Goal: Information Seeking & Learning: Learn about a topic

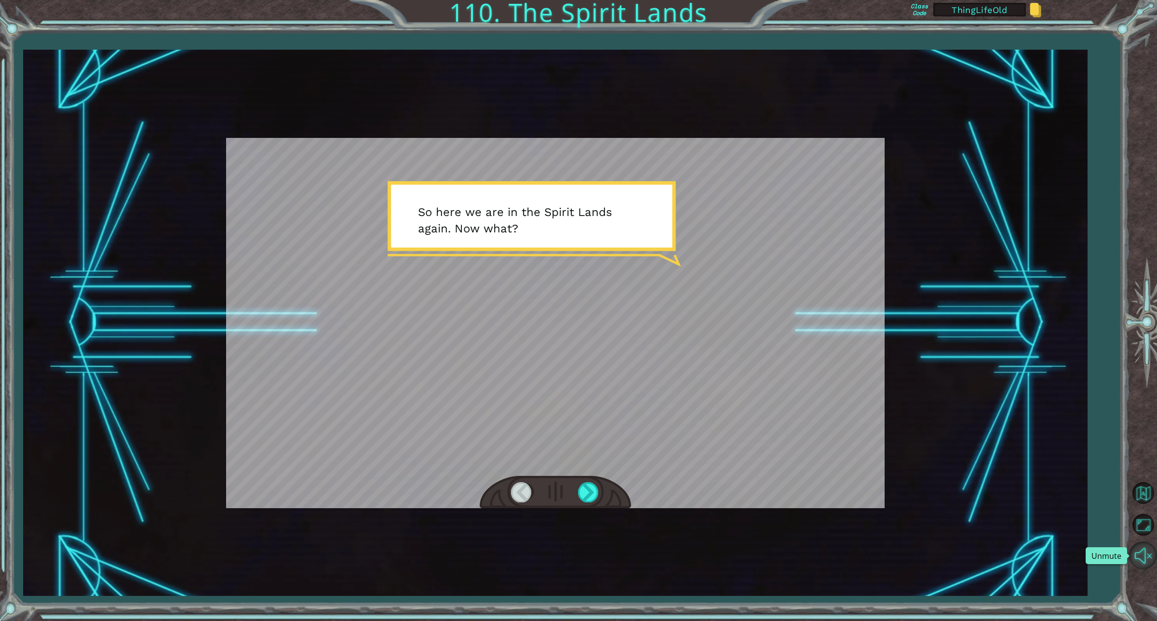
click at [1150, 556] on button "Unmute" at bounding box center [1143, 555] width 28 height 28
click at [593, 488] on div at bounding box center [589, 492] width 22 height 20
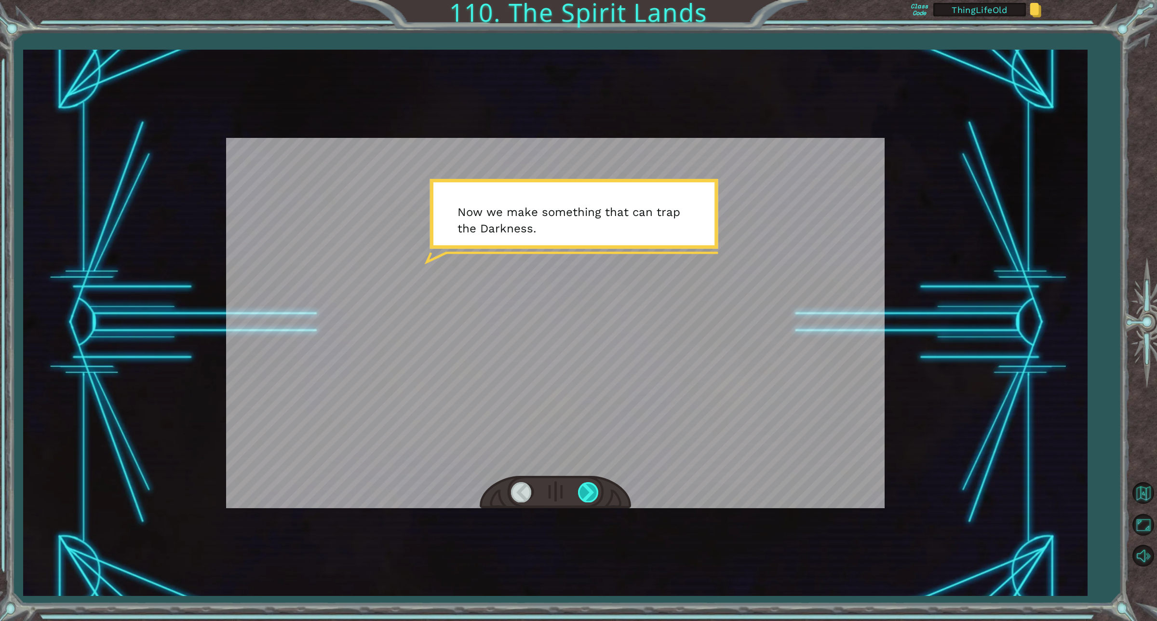
click at [593, 488] on div at bounding box center [589, 492] width 22 height 20
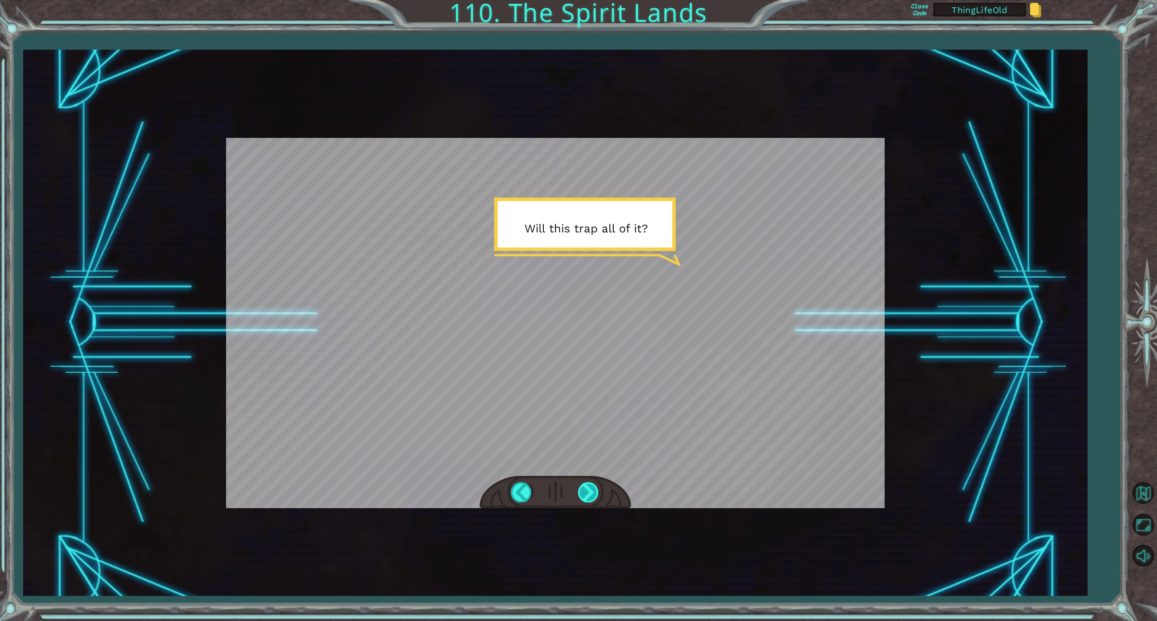
click at [588, 493] on div at bounding box center [589, 492] width 22 height 20
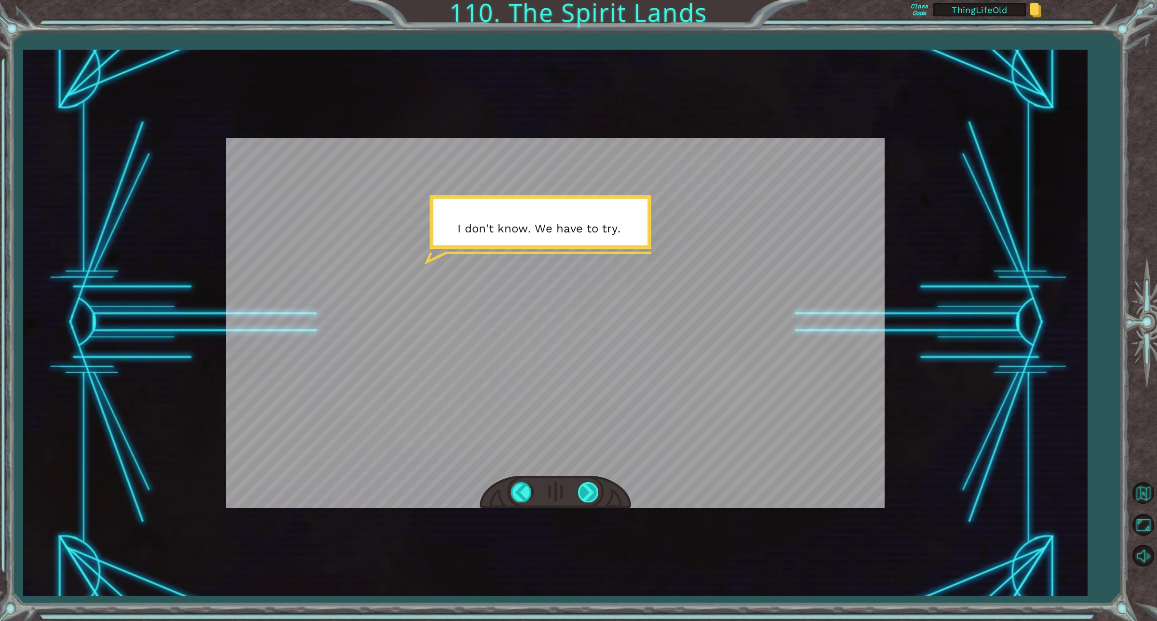
click at [582, 493] on div at bounding box center [589, 492] width 22 height 20
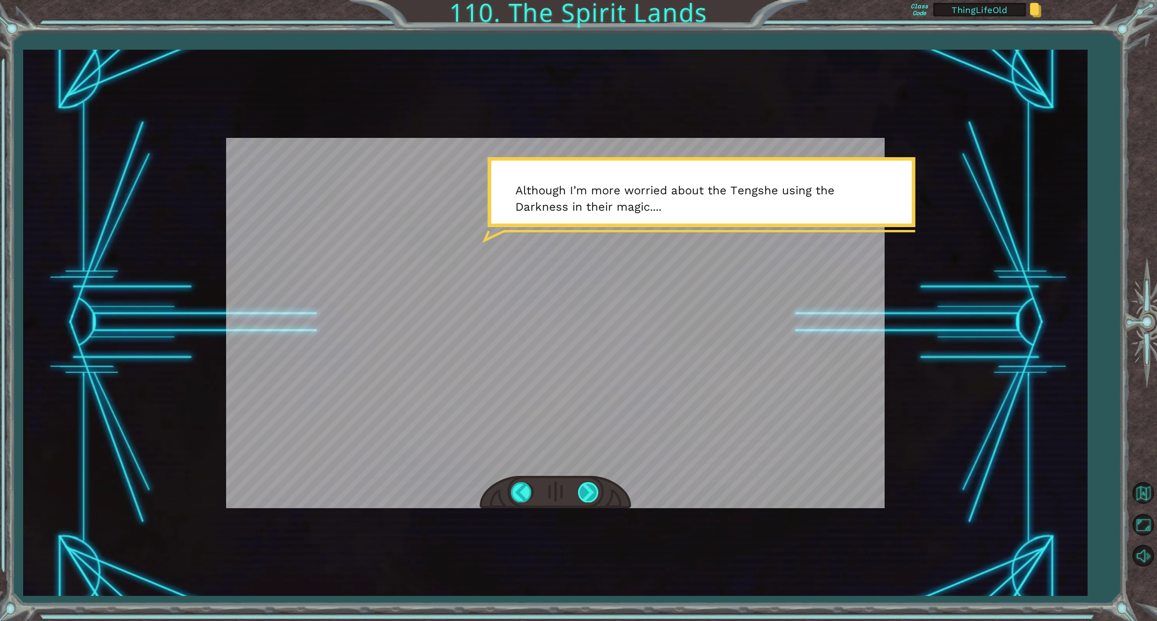
click at [582, 493] on div at bounding box center [589, 492] width 22 height 20
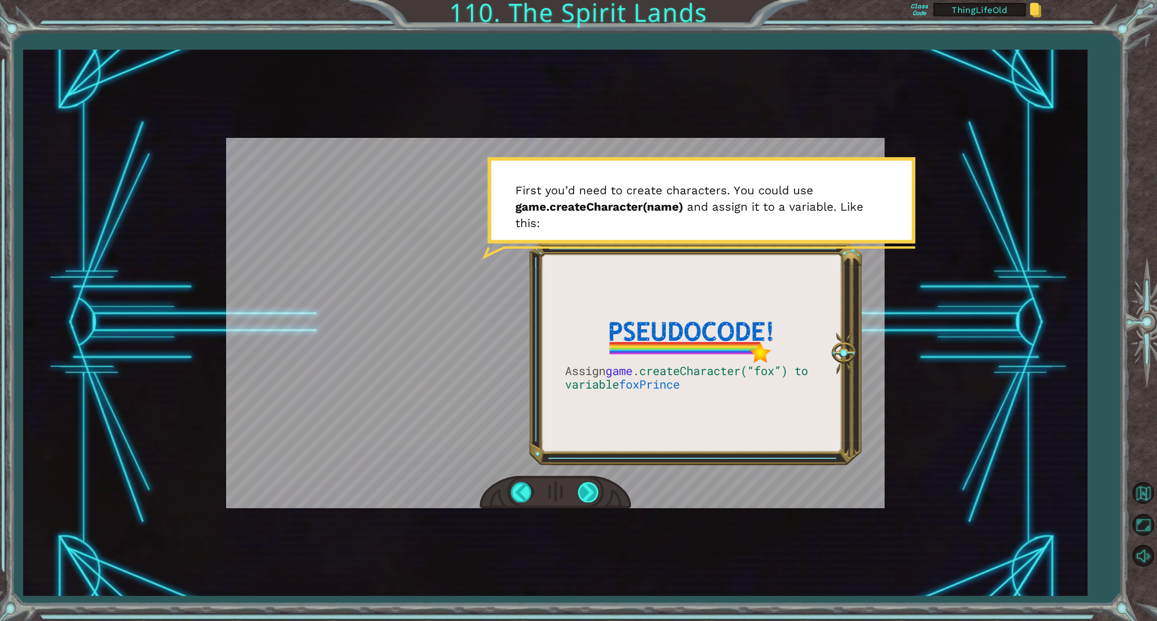
click at [593, 490] on div at bounding box center [589, 492] width 22 height 20
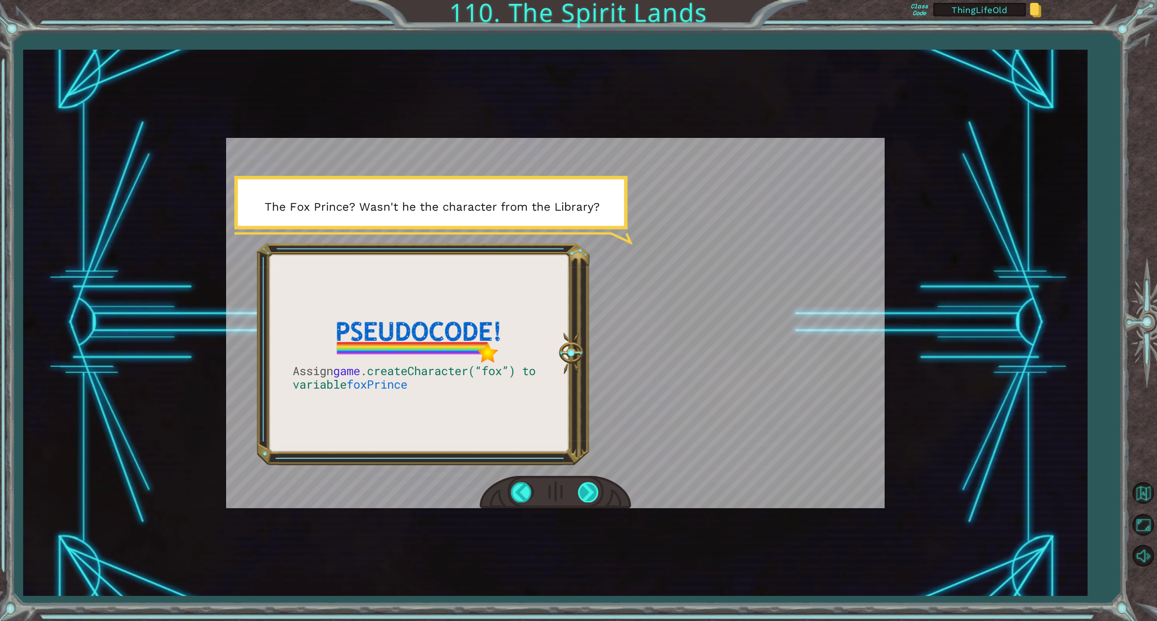
click at [589, 498] on div at bounding box center [589, 492] width 22 height 20
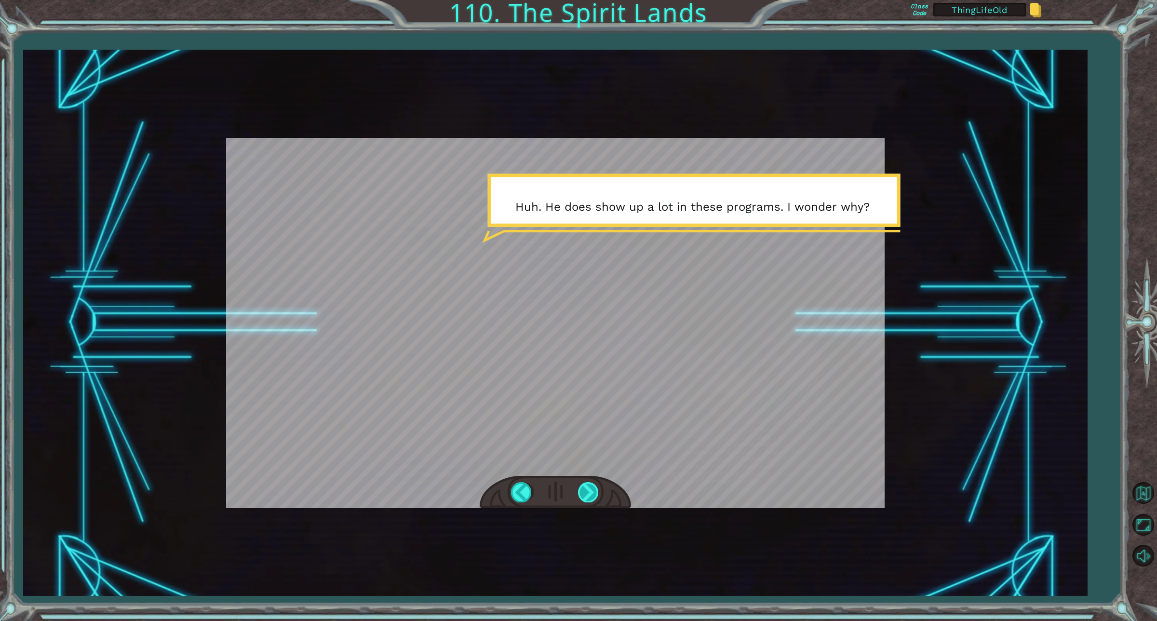
click at [581, 498] on div at bounding box center [589, 492] width 22 height 20
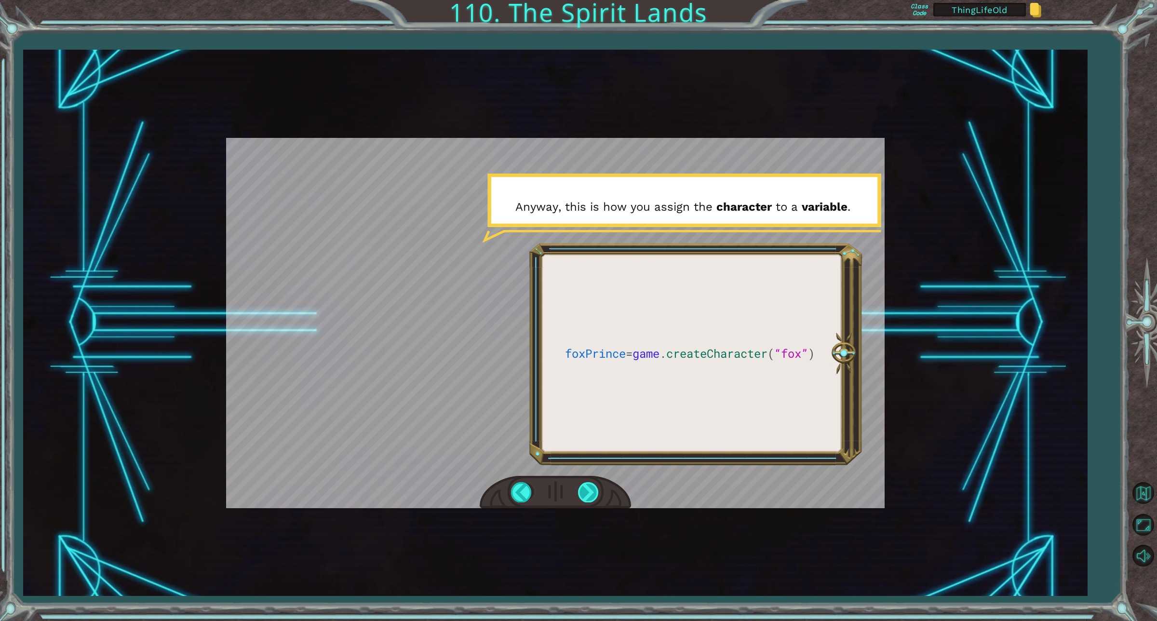
click at [582, 494] on div at bounding box center [589, 492] width 22 height 20
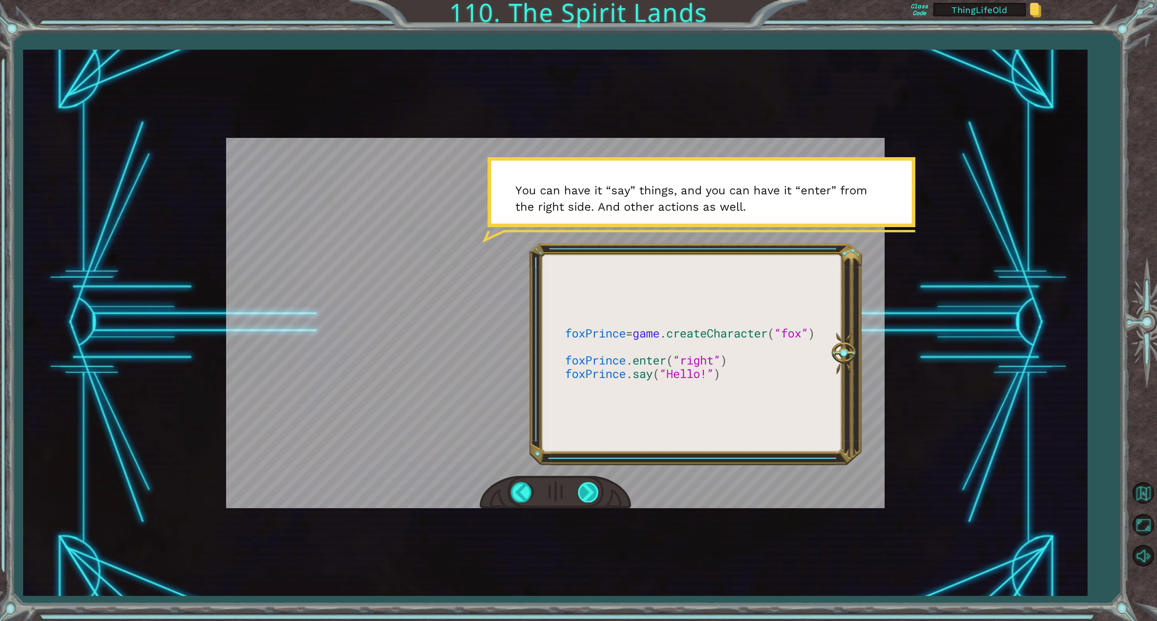
click at [593, 492] on div at bounding box center [589, 492] width 22 height 20
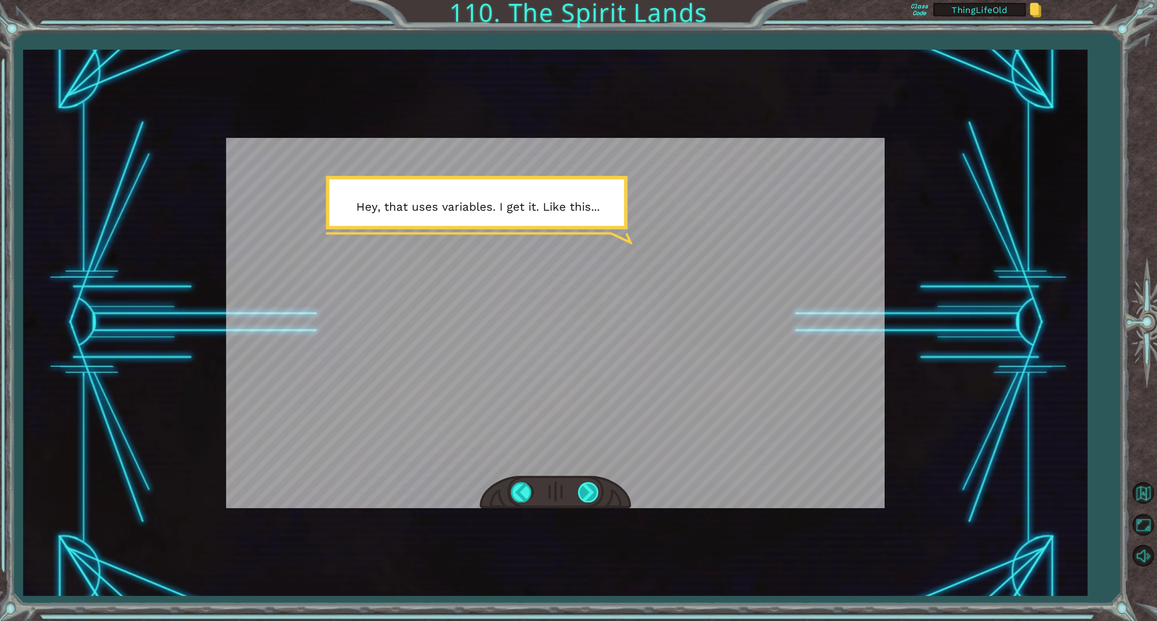
click at [589, 492] on div at bounding box center [589, 492] width 22 height 20
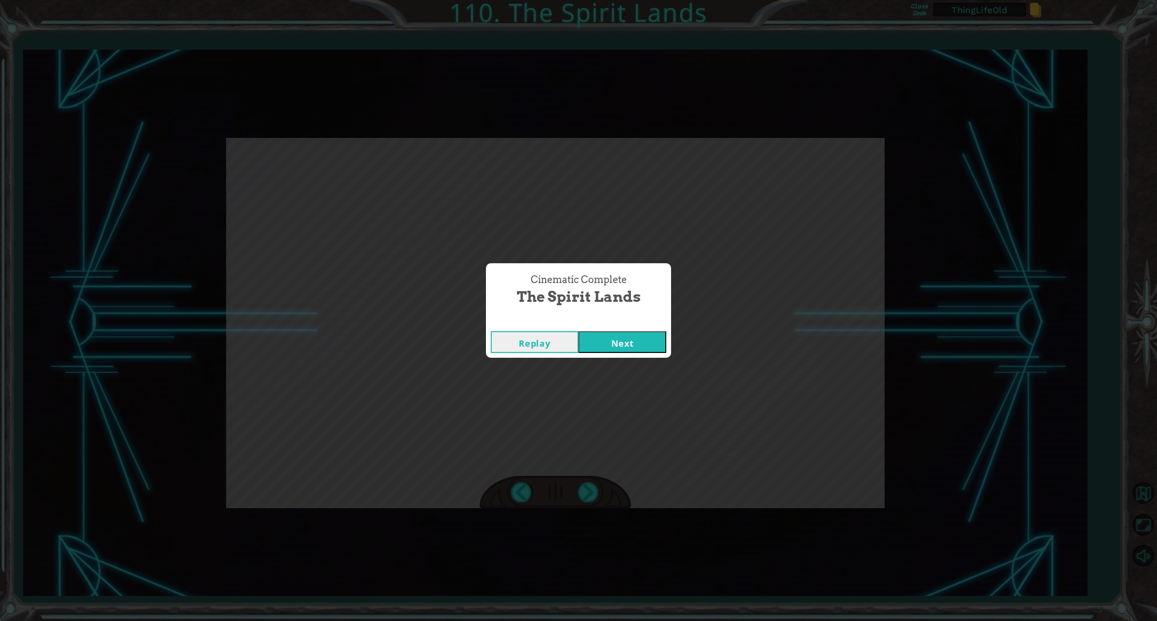
click at [624, 330] on div "Replay Next" at bounding box center [578, 341] width 185 height 31
click at [623, 343] on button "Next" at bounding box center [623, 342] width 88 height 22
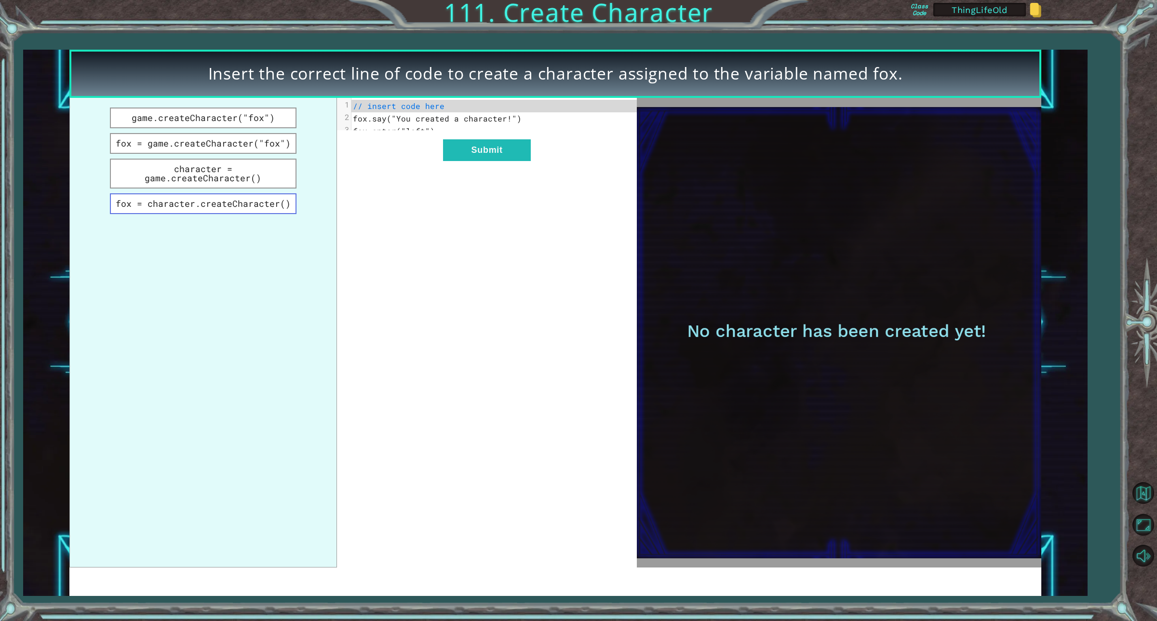
click at [223, 198] on button "fox = character.createCharacter()" at bounding box center [203, 203] width 187 height 21
click at [206, 145] on button "fox = game.createCharacter("fox")" at bounding box center [203, 143] width 187 height 21
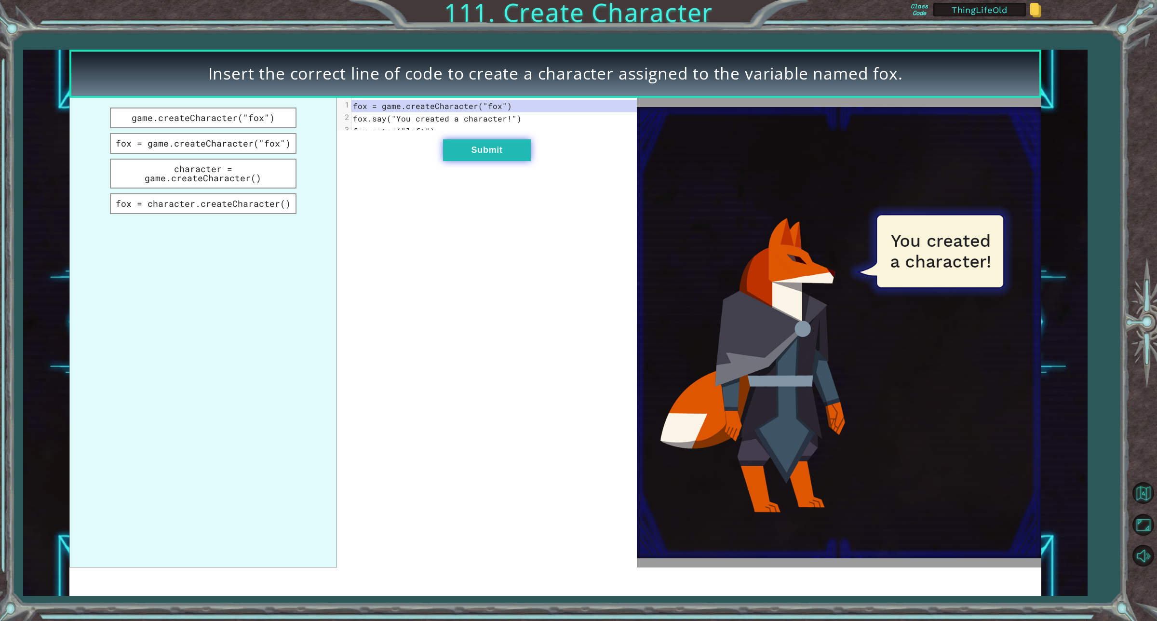
click at [497, 157] on button "Submit" at bounding box center [487, 150] width 88 height 22
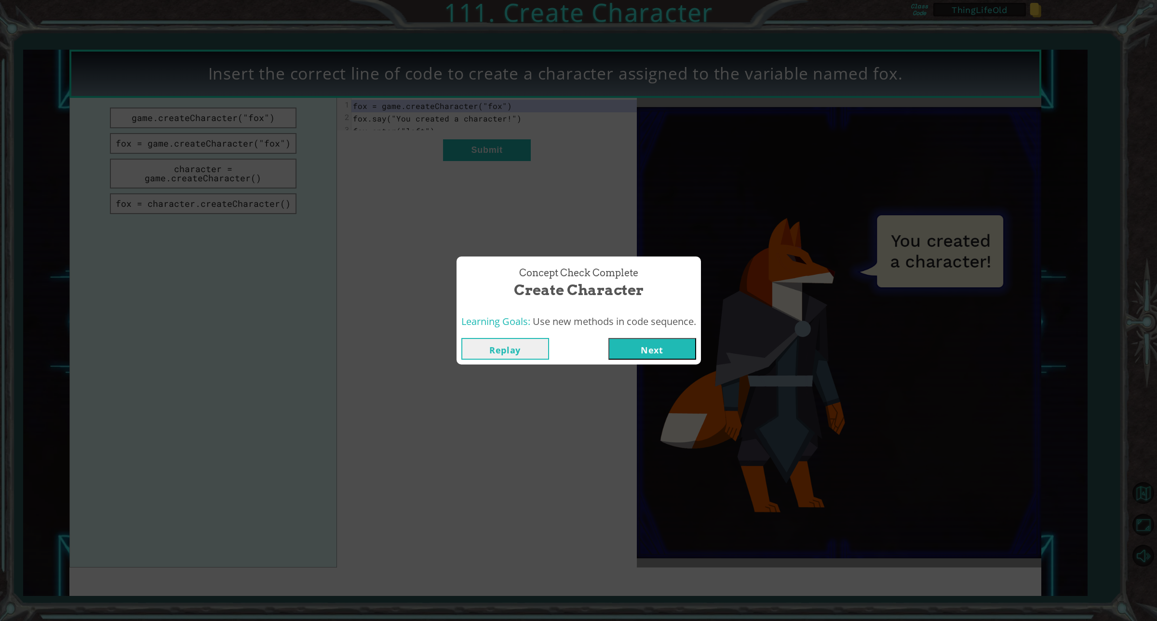
click at [655, 342] on button "Next" at bounding box center [652, 349] width 88 height 22
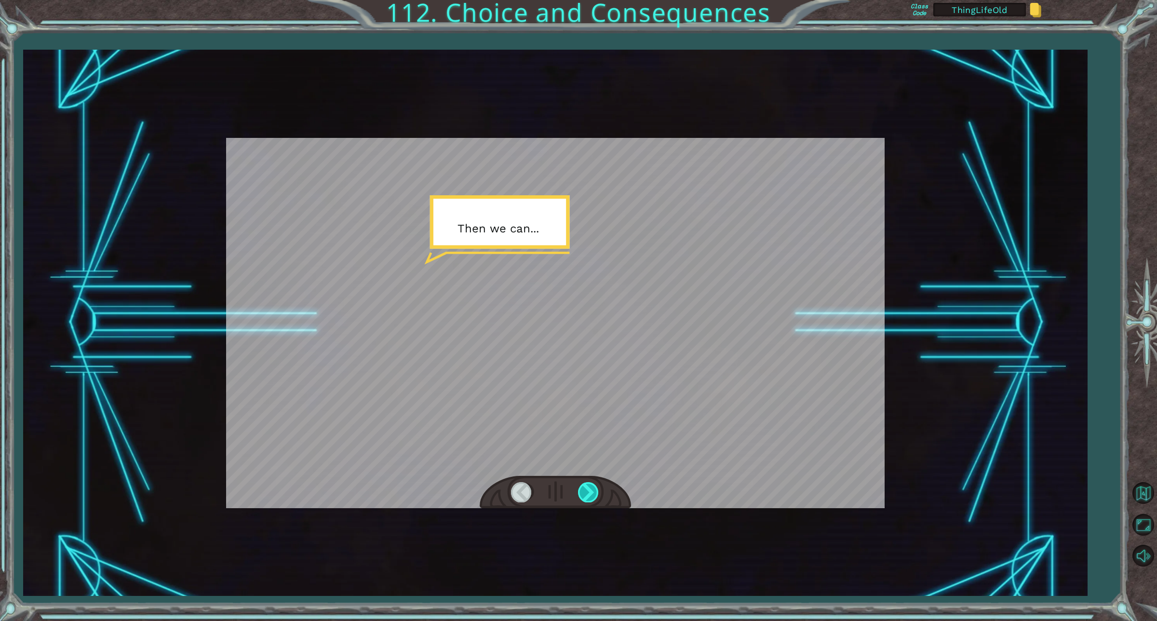
click at [586, 484] on div at bounding box center [589, 492] width 22 height 20
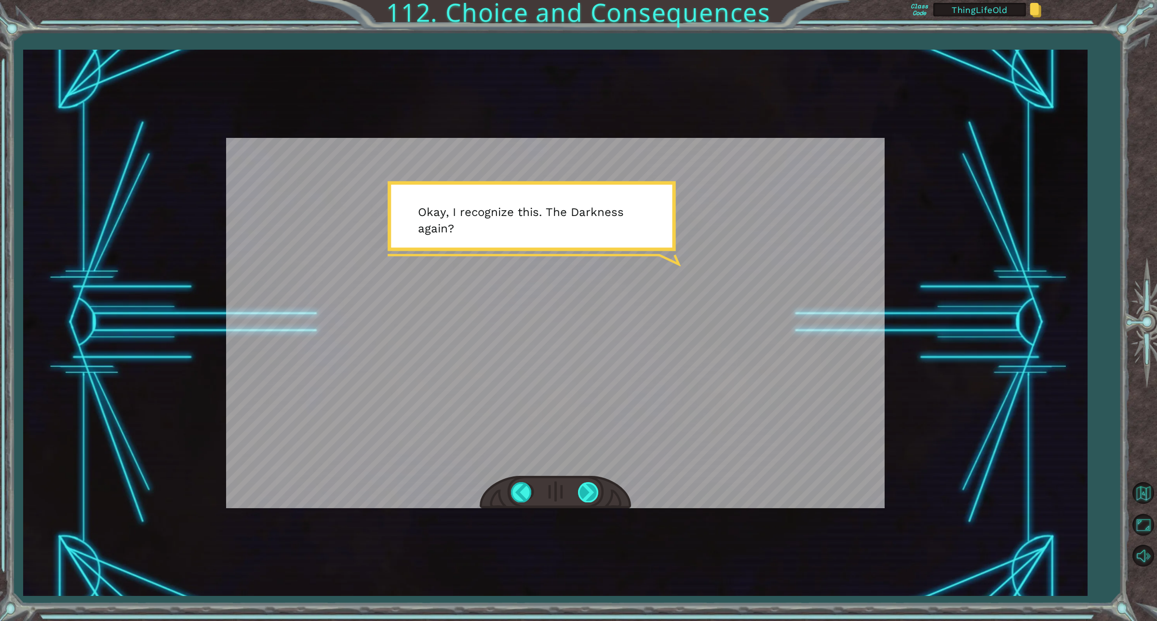
click at [587, 490] on div at bounding box center [589, 492] width 22 height 20
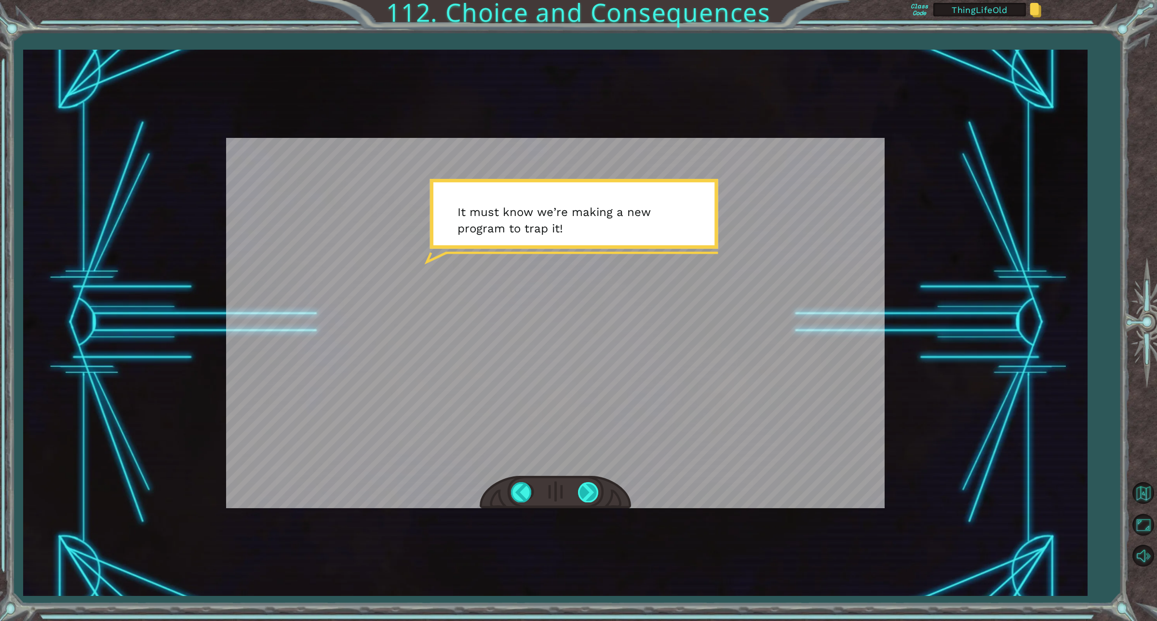
click at [587, 490] on div at bounding box center [589, 492] width 22 height 20
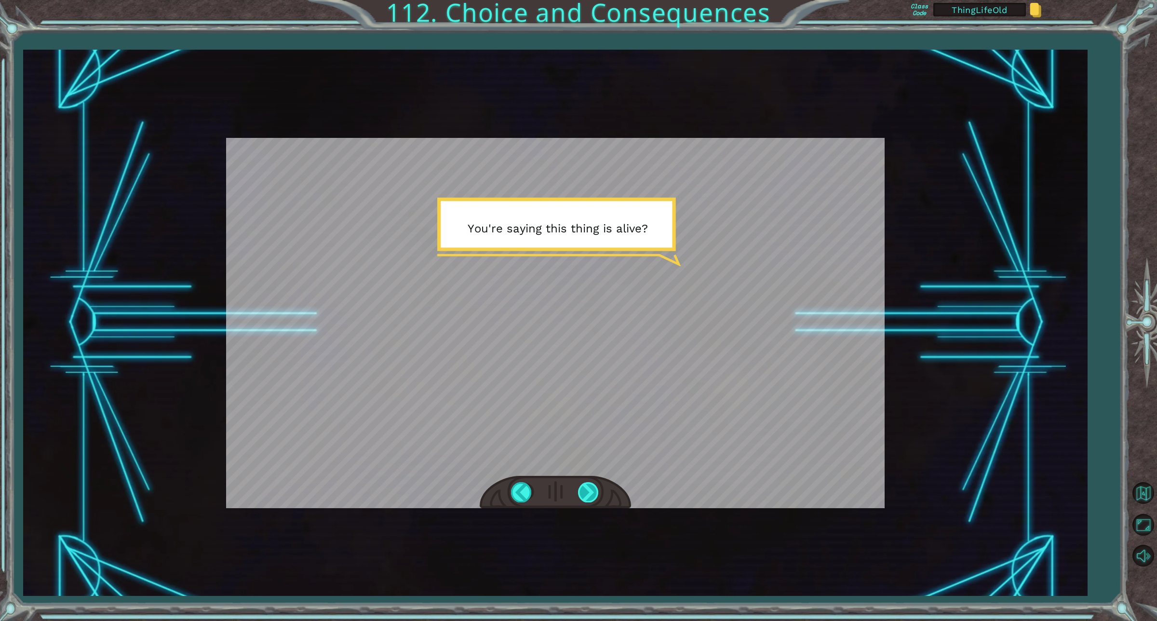
click at [587, 490] on div at bounding box center [589, 492] width 22 height 20
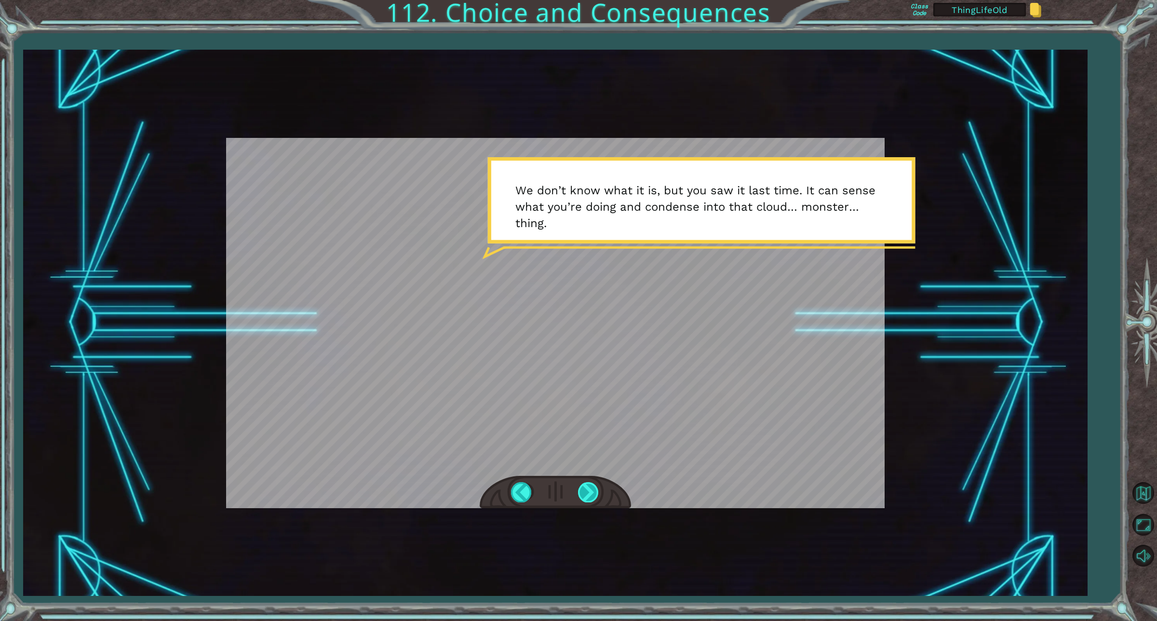
click at [587, 490] on div at bounding box center [589, 492] width 22 height 20
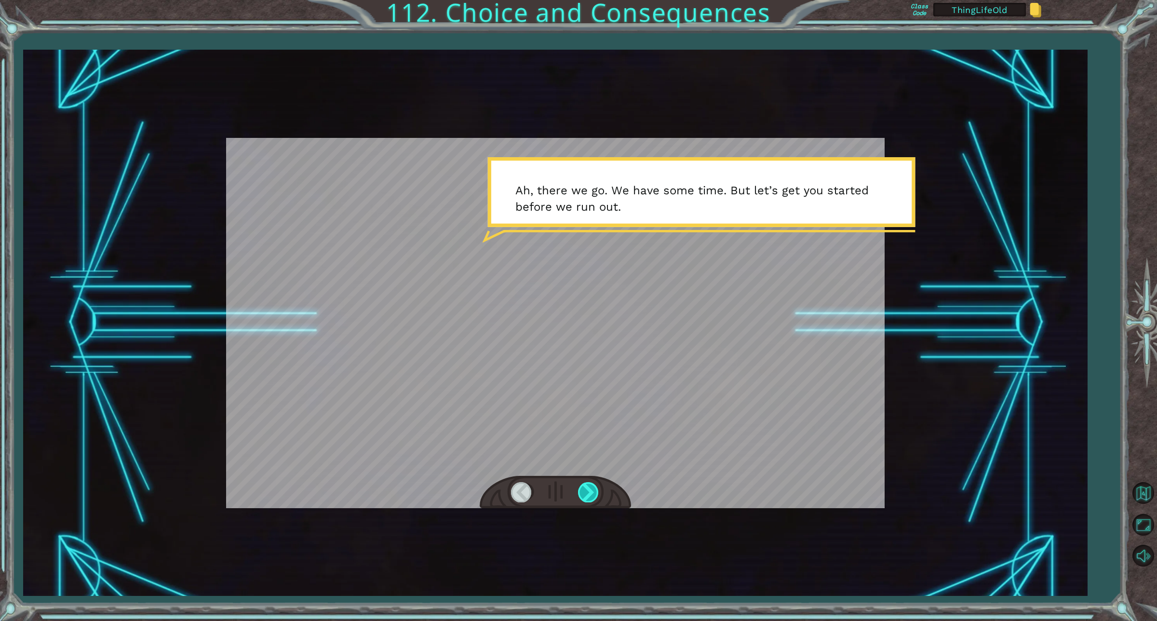
click at [587, 490] on div at bounding box center [589, 492] width 22 height 20
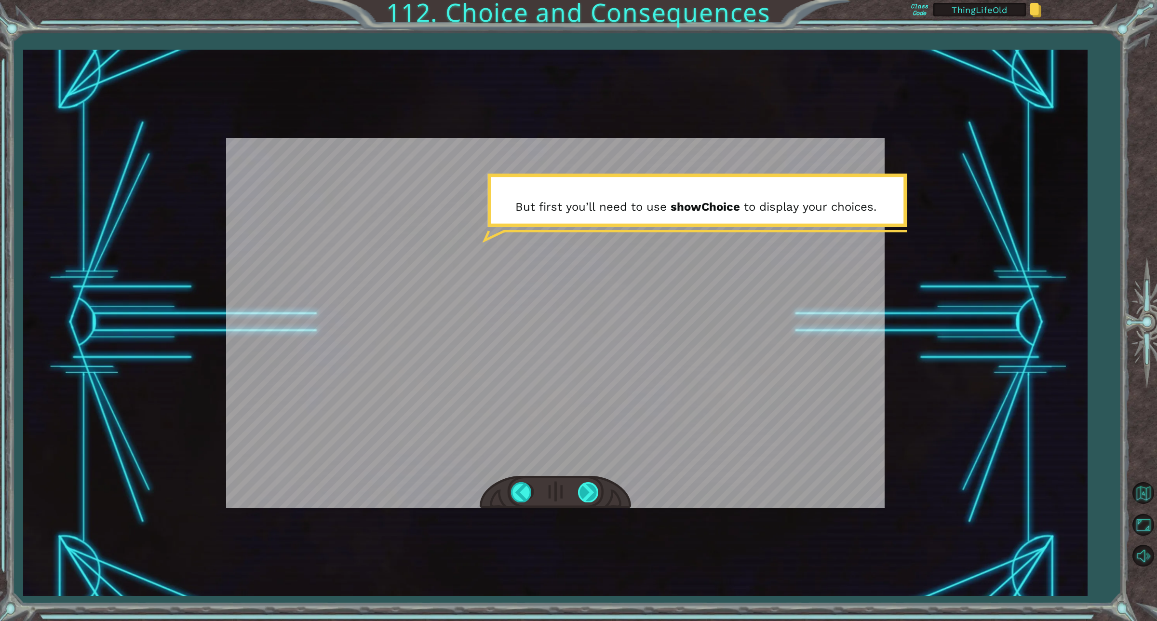
click at [587, 490] on div at bounding box center [589, 492] width 22 height 20
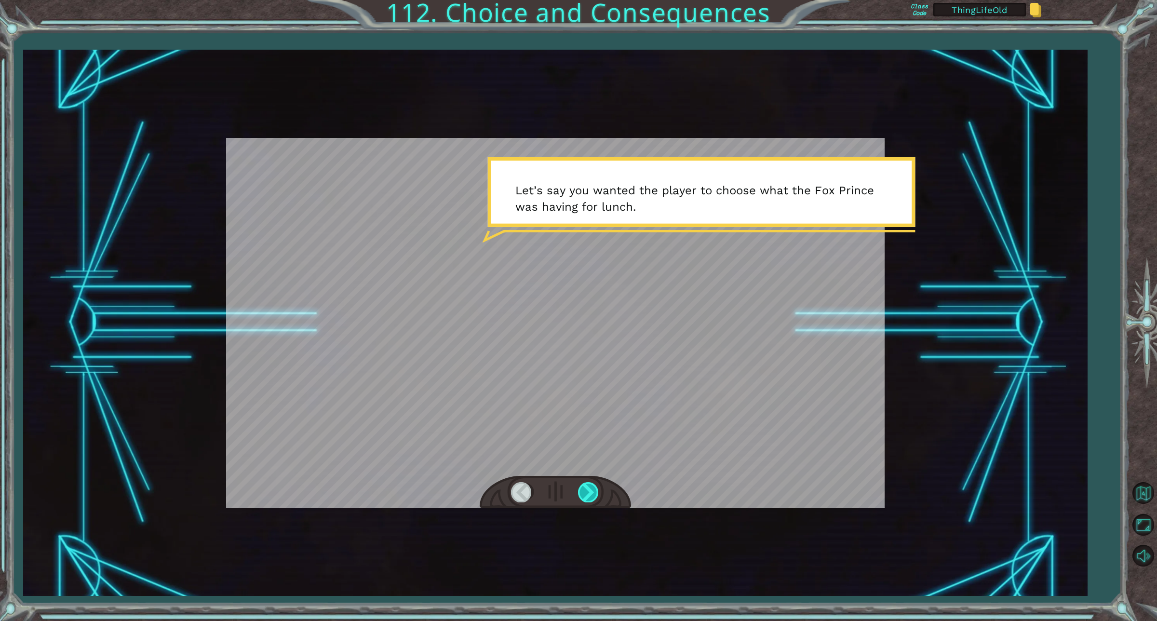
click at [587, 490] on div at bounding box center [589, 492] width 22 height 20
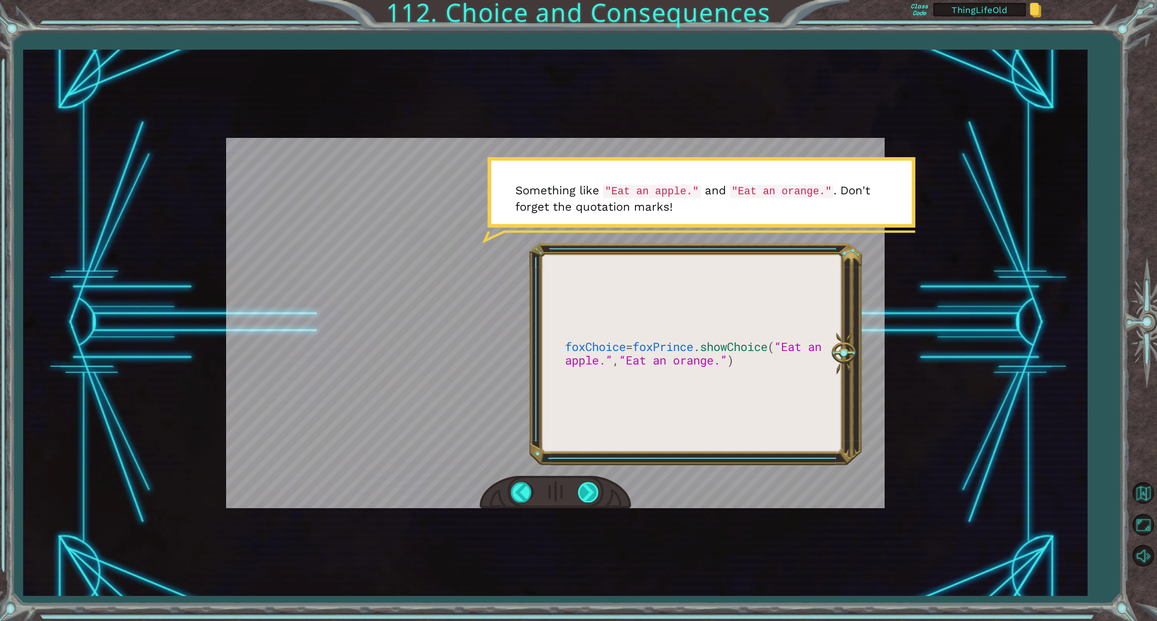
click at [587, 490] on div at bounding box center [589, 492] width 22 height 20
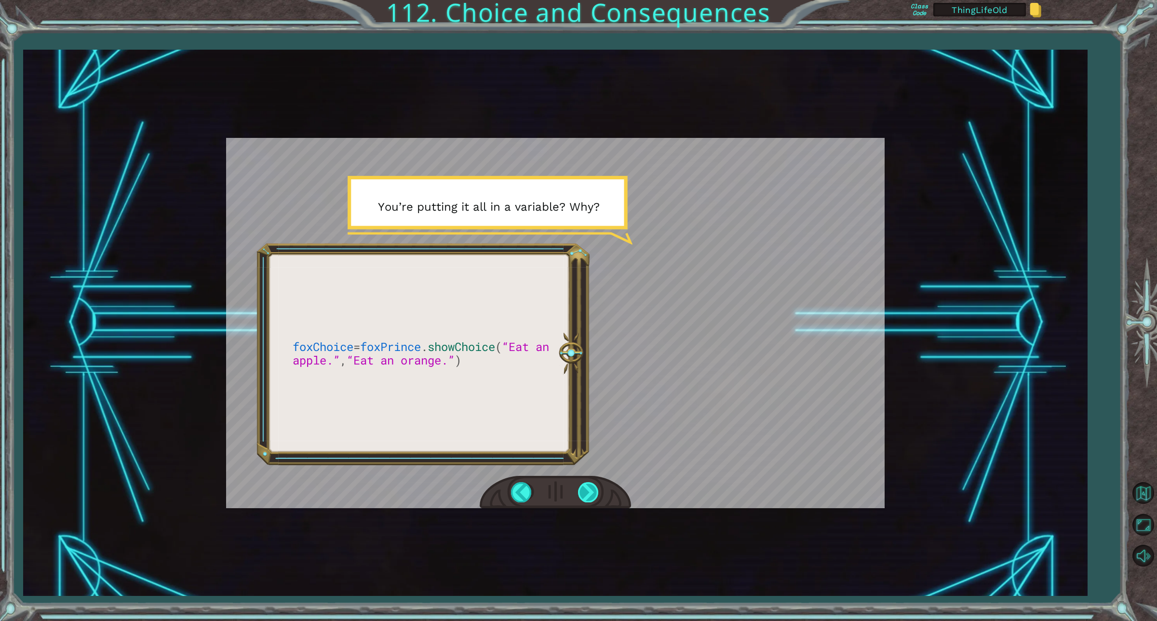
click at [587, 490] on div at bounding box center [589, 492] width 22 height 20
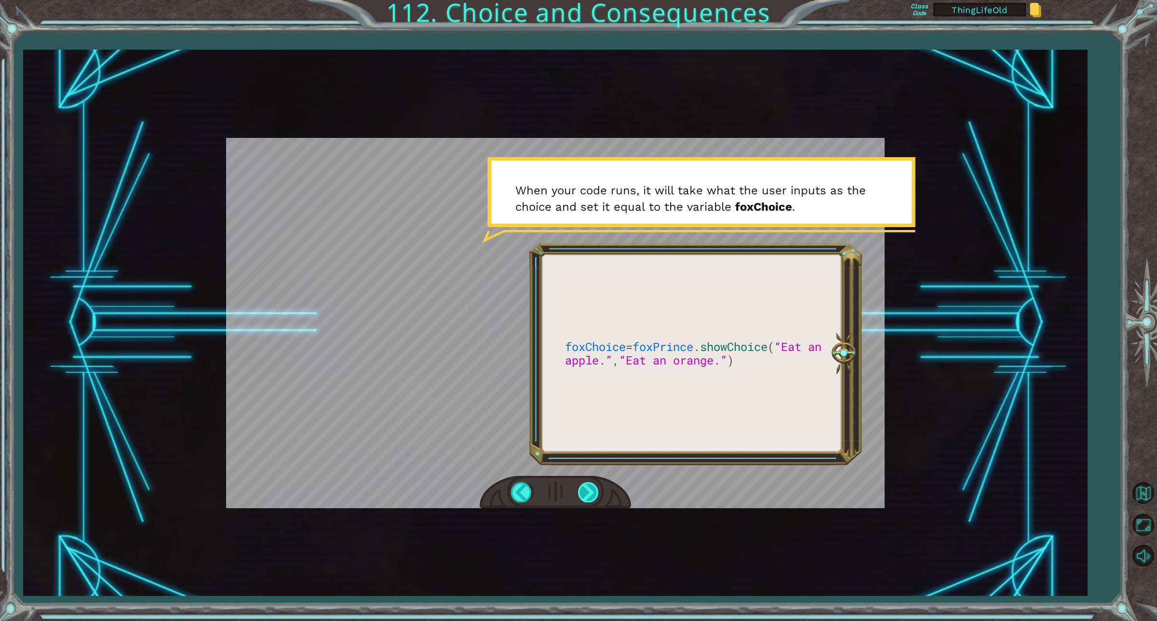
click at [590, 498] on div at bounding box center [589, 492] width 22 height 20
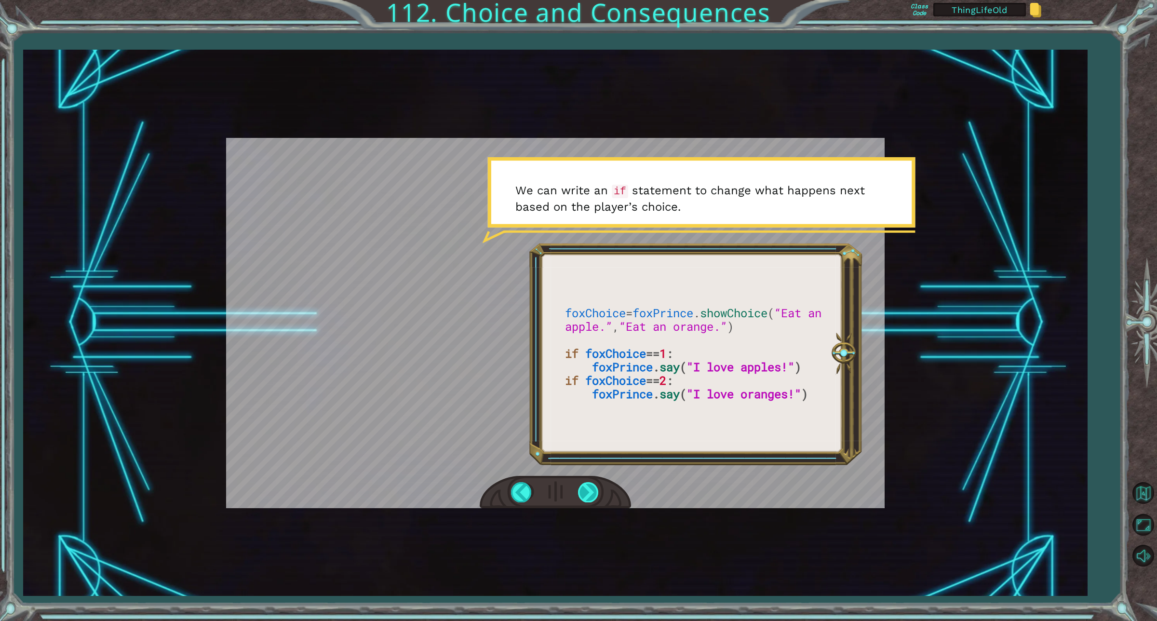
click at [583, 490] on div at bounding box center [589, 492] width 22 height 20
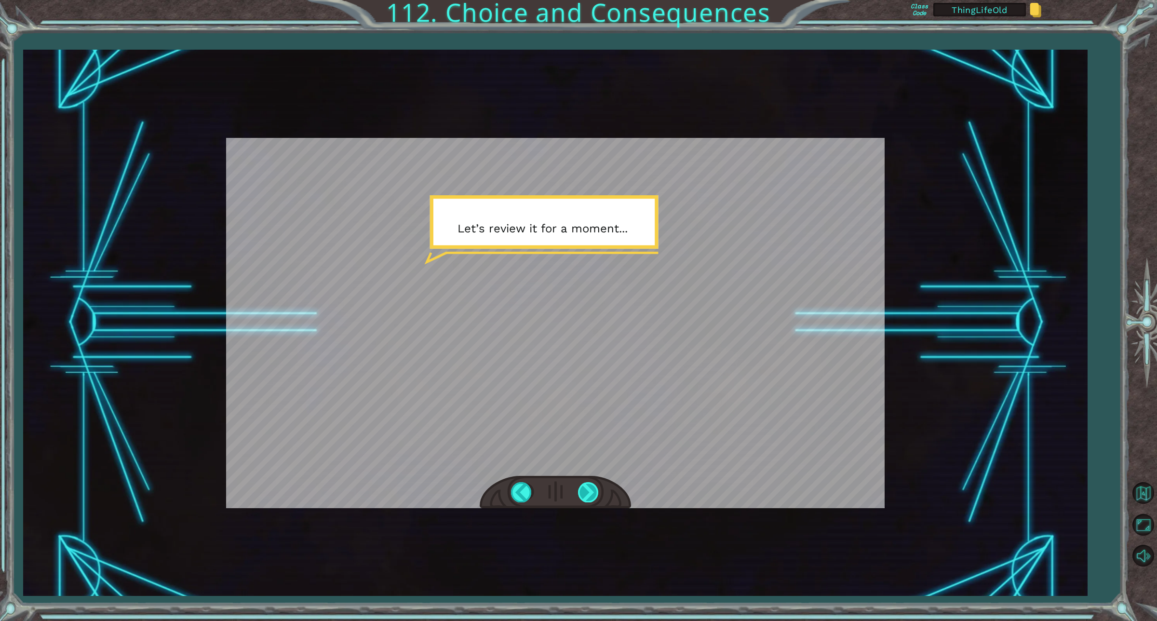
click at [583, 490] on div at bounding box center [589, 492] width 22 height 20
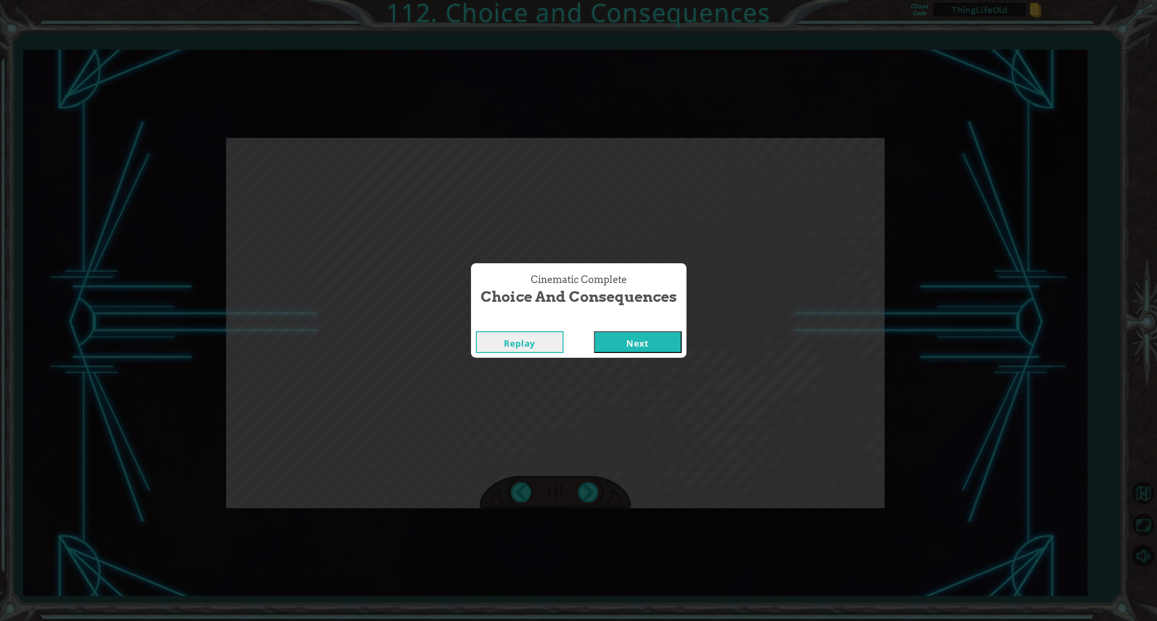
click at [643, 341] on button "Next" at bounding box center [638, 342] width 88 height 22
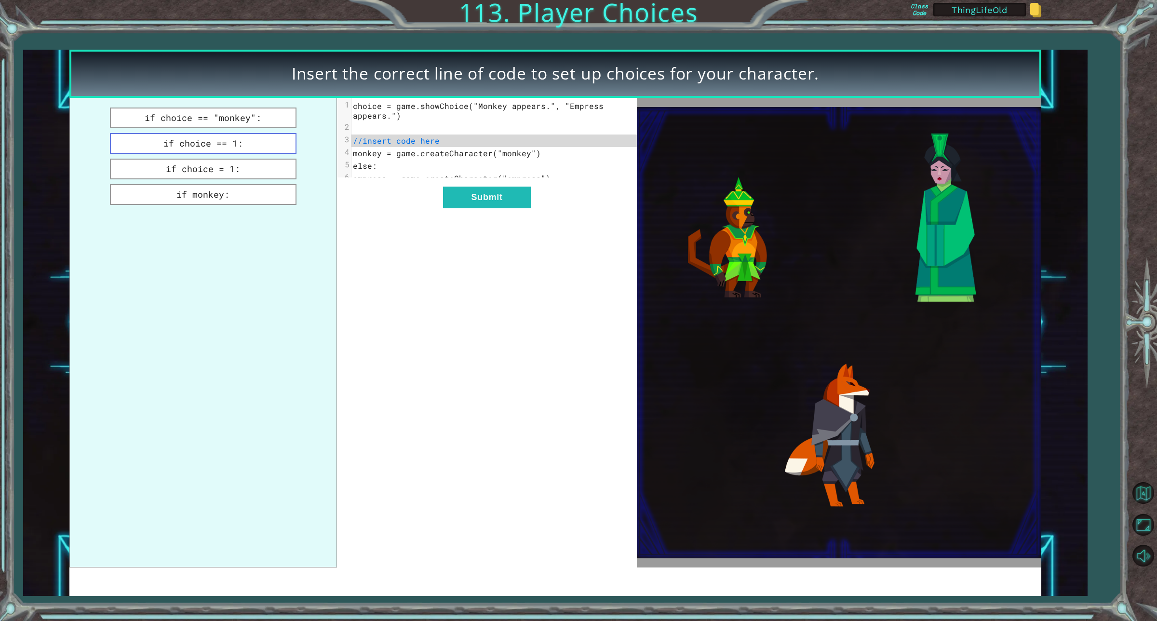
click at [215, 146] on button "if choice == 1:" at bounding box center [203, 143] width 187 height 21
click at [490, 202] on button "Submit" at bounding box center [487, 198] width 88 height 22
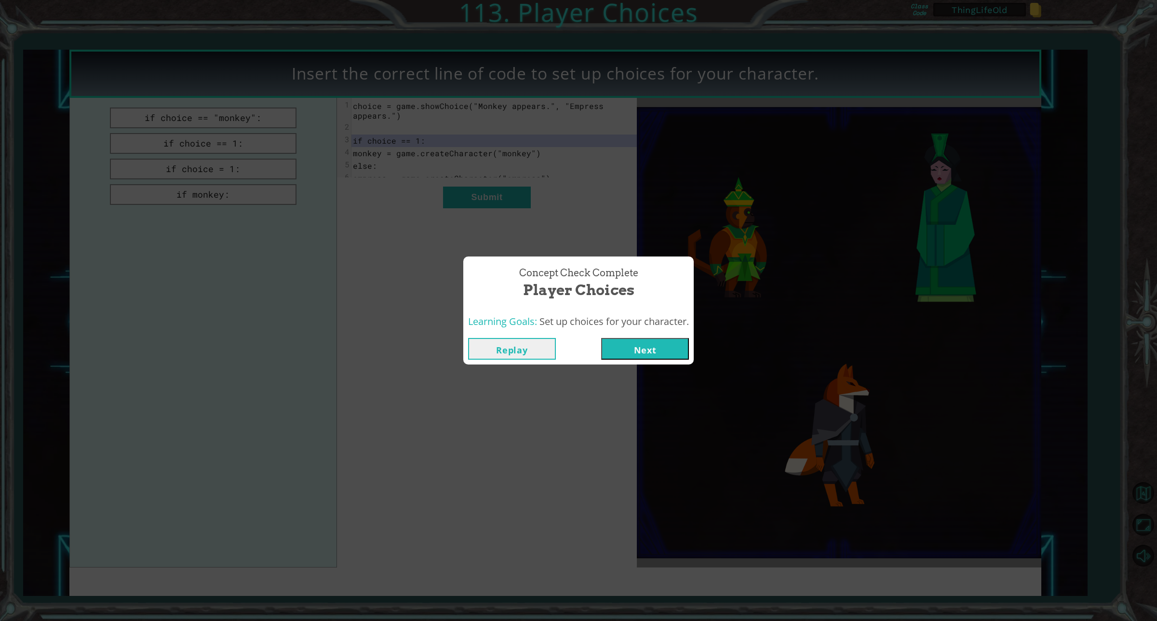
click at [634, 364] on div "Replay Next" at bounding box center [578, 348] width 230 height 31
click at [633, 352] on button "Next" at bounding box center [645, 349] width 88 height 22
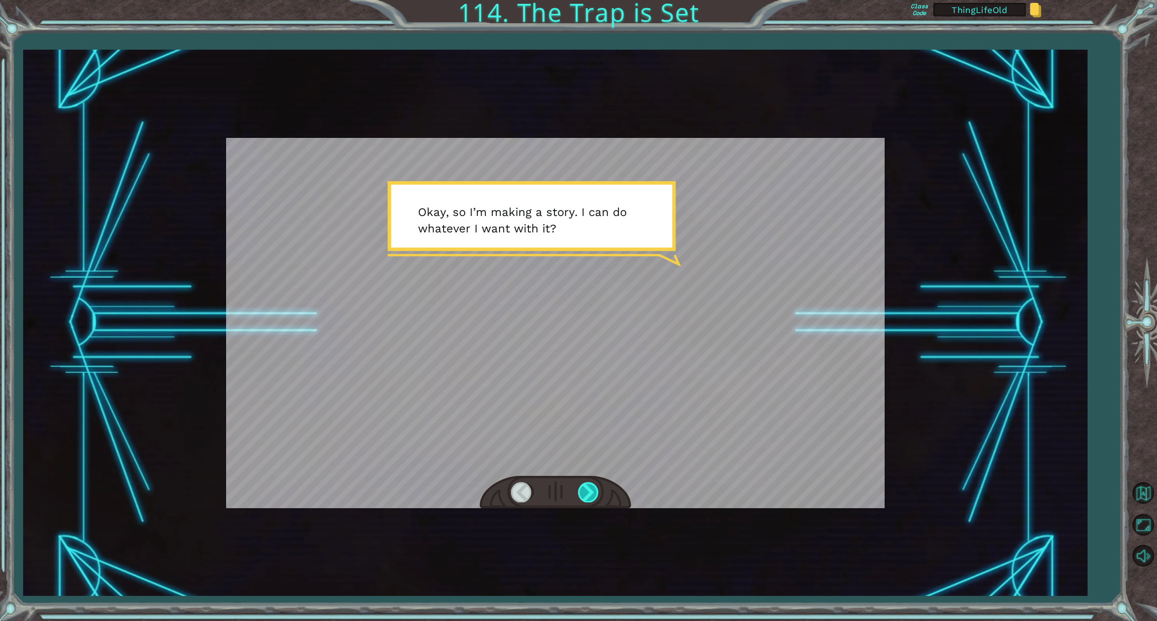
click at [588, 495] on div at bounding box center [589, 492] width 22 height 20
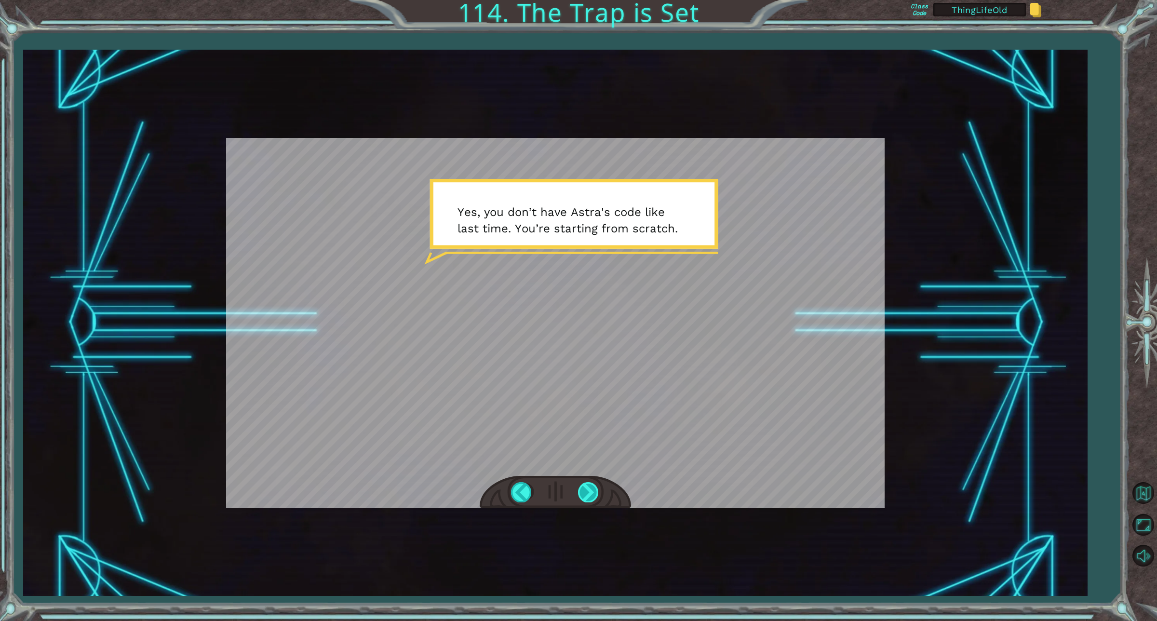
click at [588, 495] on div at bounding box center [589, 492] width 22 height 20
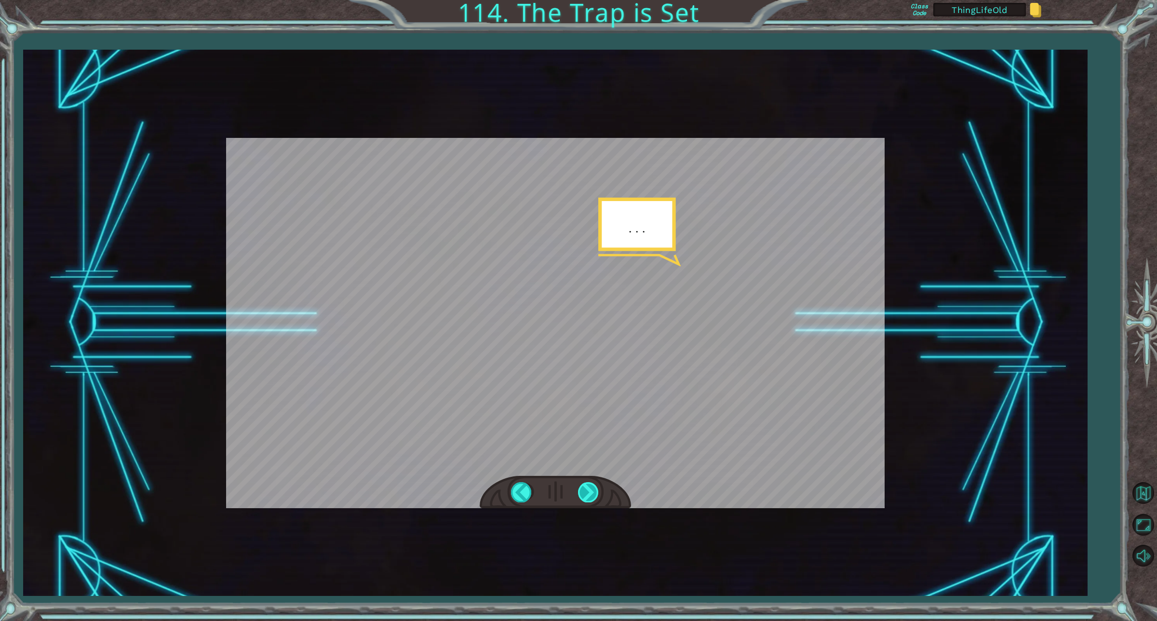
click at [588, 495] on div at bounding box center [589, 492] width 22 height 20
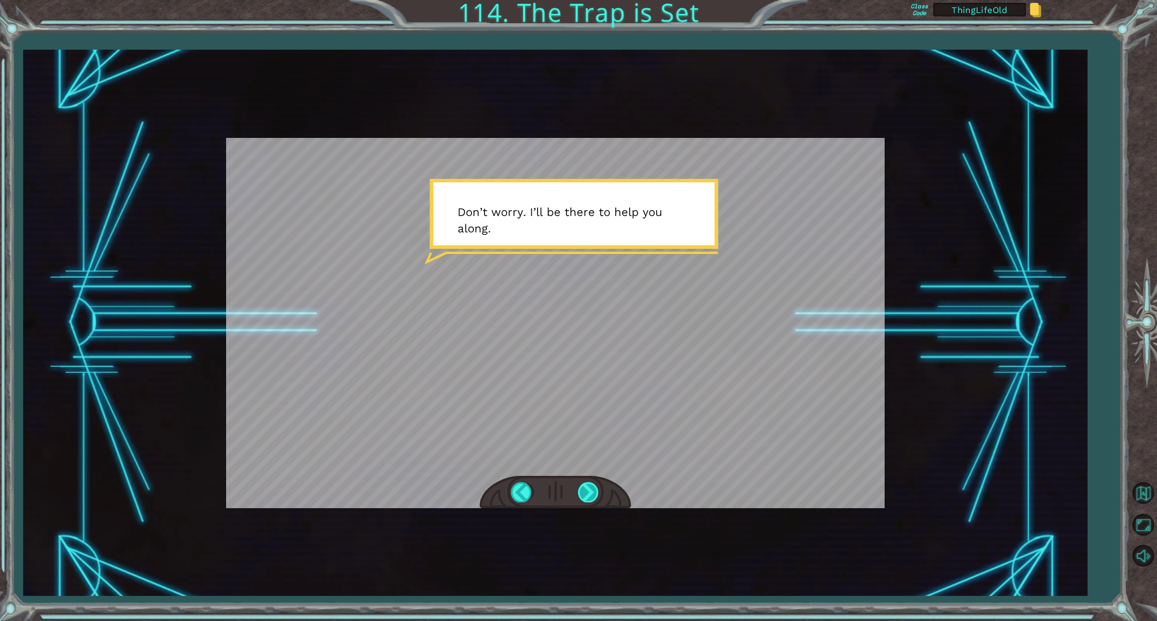
click at [588, 495] on div at bounding box center [589, 492] width 22 height 20
